Goal: Task Accomplishment & Management: Manage account settings

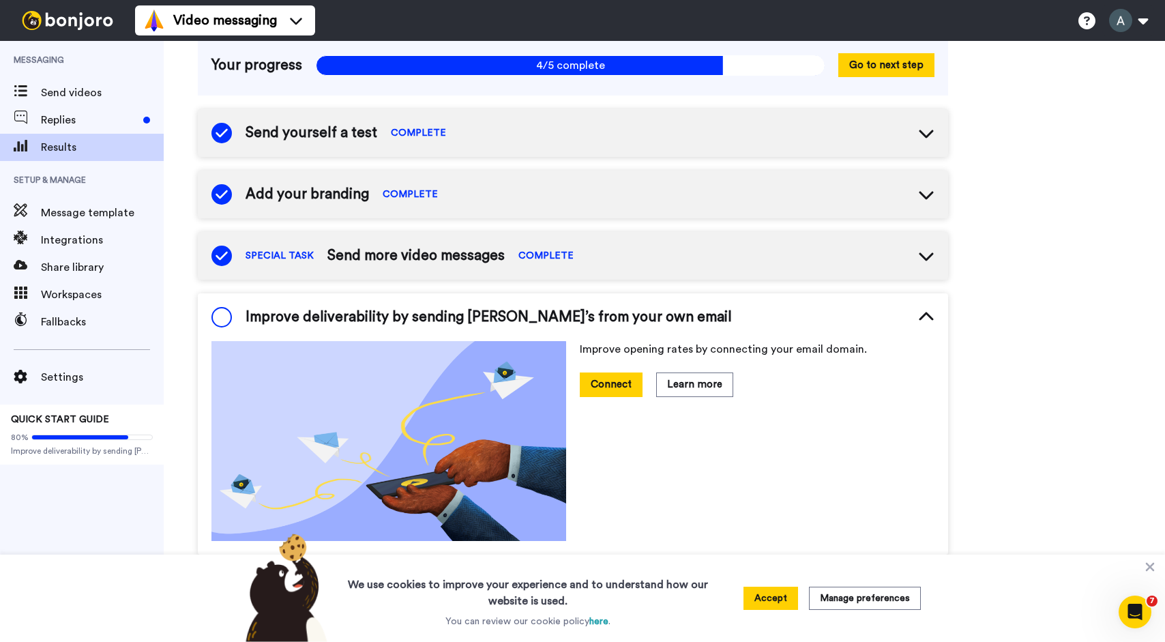
scroll to position [108, 0]
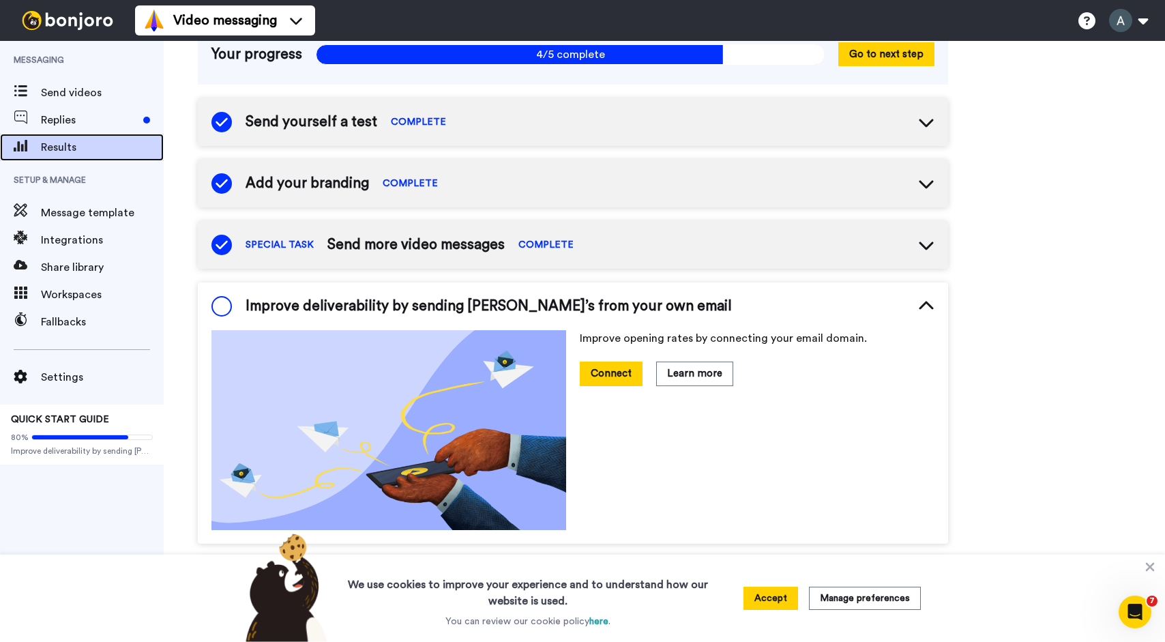
click at [78, 146] on span "Results" at bounding box center [102, 147] width 123 height 16
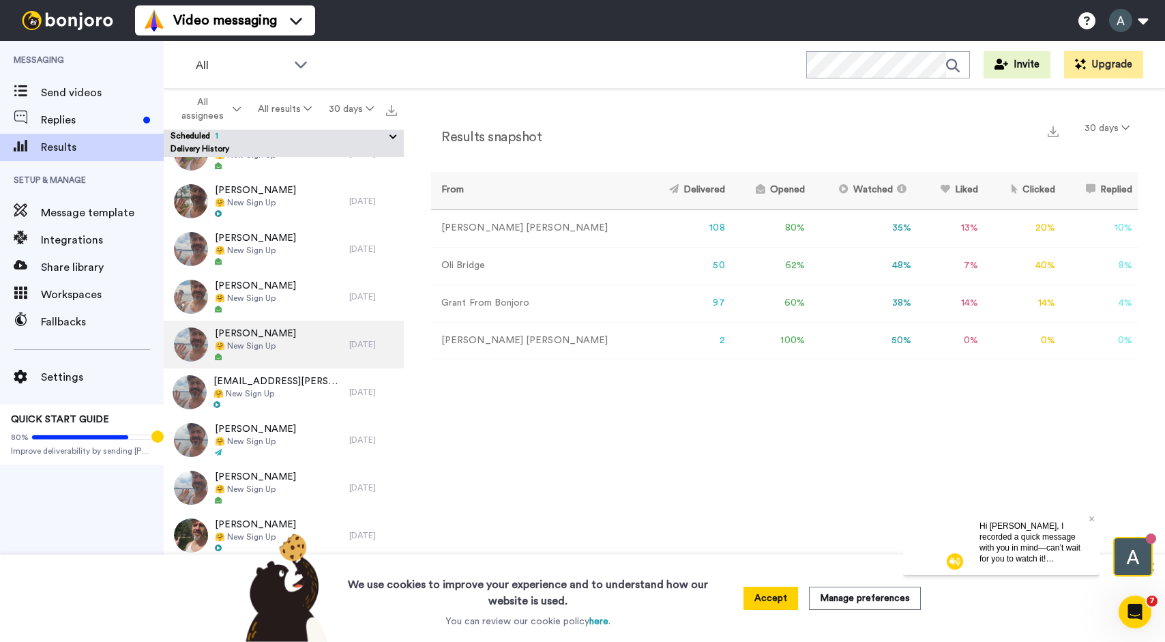
scroll to position [708, 0]
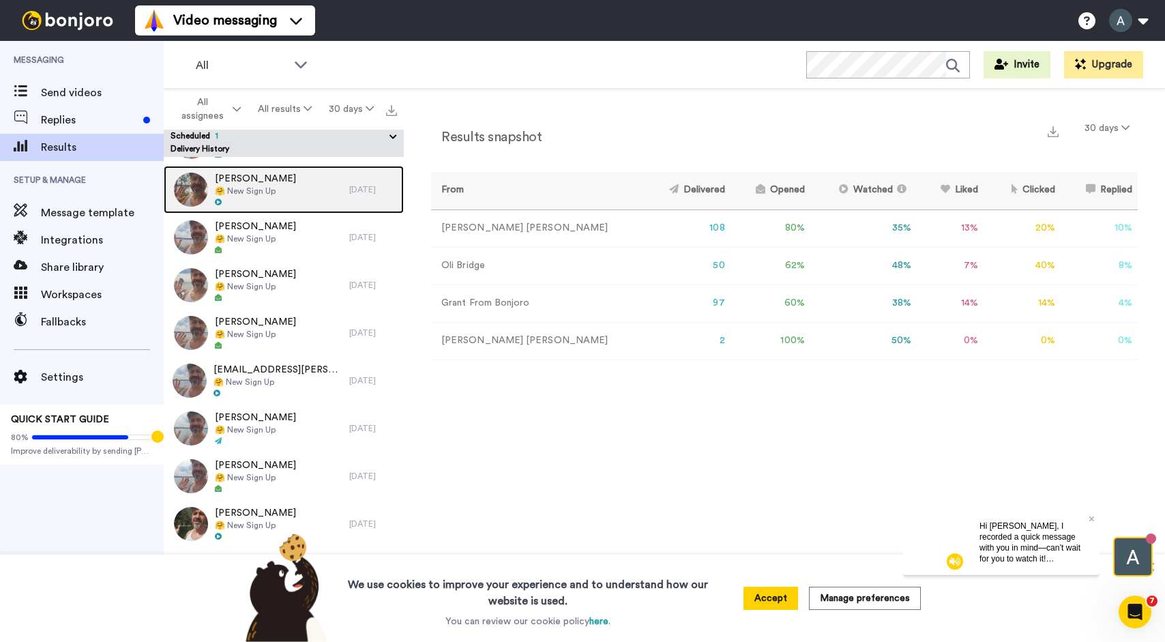
click at [289, 190] on div "[PERSON_NAME] 🤗 New Sign Up" at bounding box center [257, 190] width 186 height 48
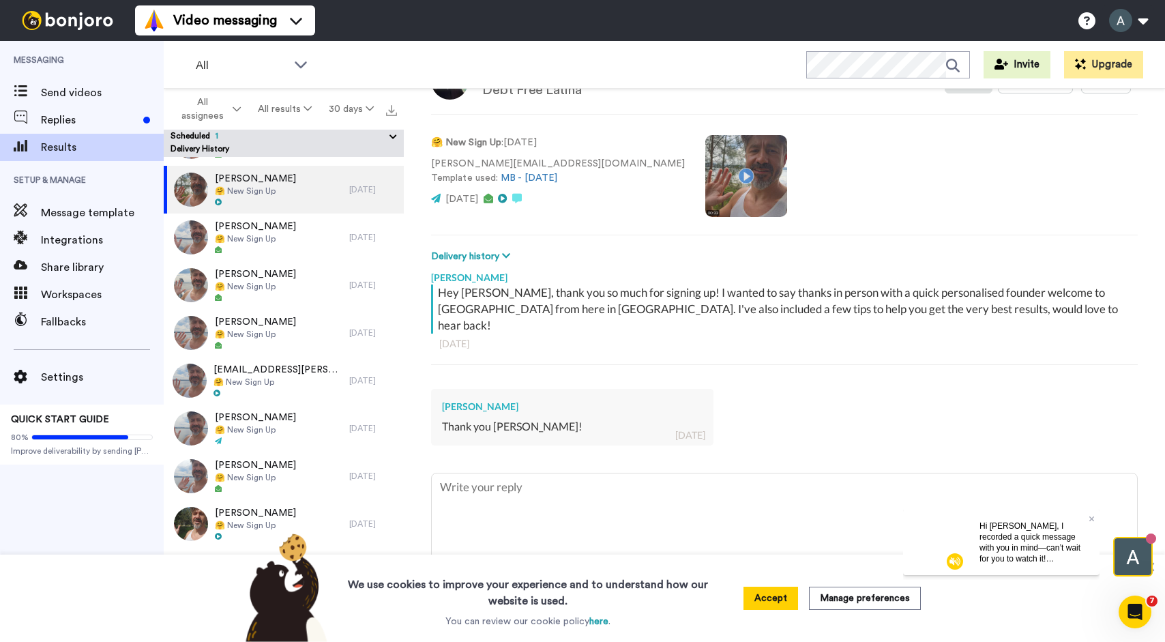
scroll to position [56, 0]
type textarea "x"
